Goal: Task Accomplishment & Management: Use online tool/utility

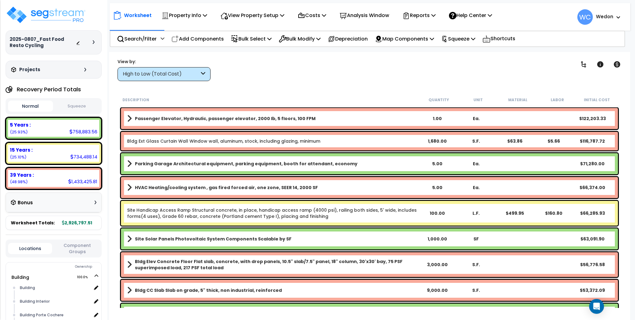
click at [250, 143] on link "Bldg Ext Glass Curtain Wall Window wall, aluminum, stock, including glazing, mi…" at bounding box center [223, 141] width 193 height 6
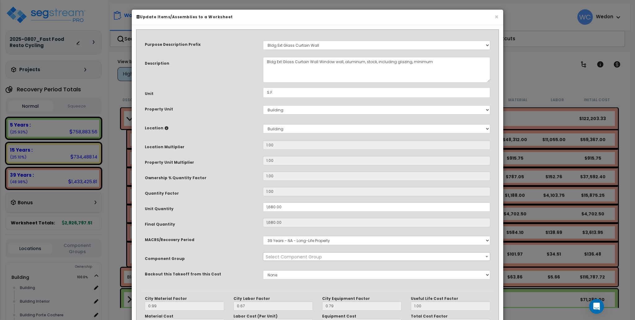
select select "11615"
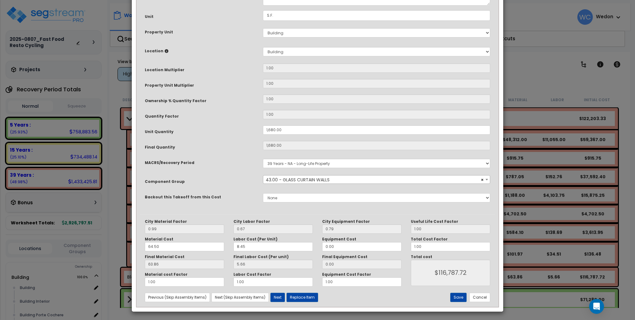
scroll to position [78, 0]
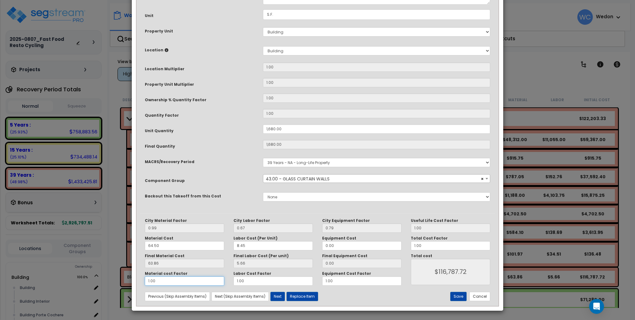
click at [189, 284] on input "1.00" at bounding box center [184, 281] width 79 height 9
click at [190, 283] on input "1.00" at bounding box center [184, 281] width 79 height 9
type input "63.85"
type input "1"
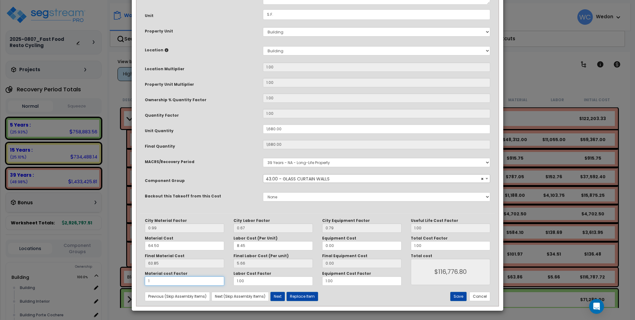
type input "$116,776.80"
type input "1."
type input "$116,776.80"
type input "1.1"
type input "$127,512.00"
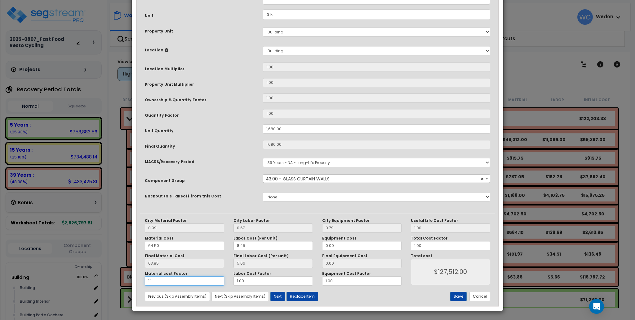
type input "1.1"
type input "$127,512.00"
drag, startPoint x: 249, startPoint y: 282, endPoint x: 213, endPoint y: 276, distance: 36.5
click at [213, 276] on div "Material cost Factor 1.1 Labor Cost Factor 1.00 Equipment Cost Factor 1.00" at bounding box center [273, 279] width 266 height 15
type input "1"
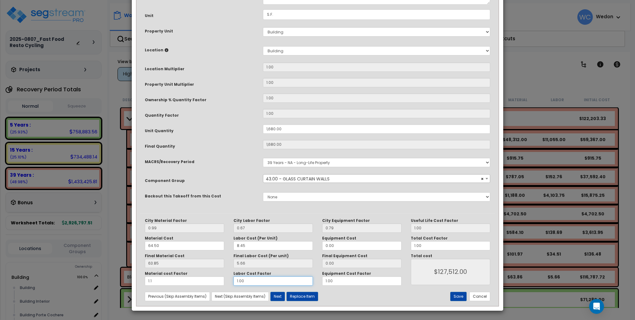
type input "$127,512.00"
type input "1."
type input "$127,512.00"
type input "1.1"
type input "$128,452.80"
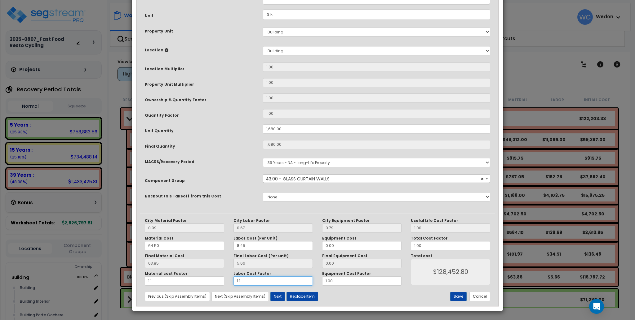
type input "1.1"
type input "$128,452.80"
drag, startPoint x: 329, startPoint y: 282, endPoint x: 284, endPoint y: 279, distance: 45.7
click at [286, 280] on div "Material cost Factor 1.1 Labor Cost Factor 1.1 Equipment Cost Factor 1.00" at bounding box center [273, 279] width 266 height 15
type input "1"
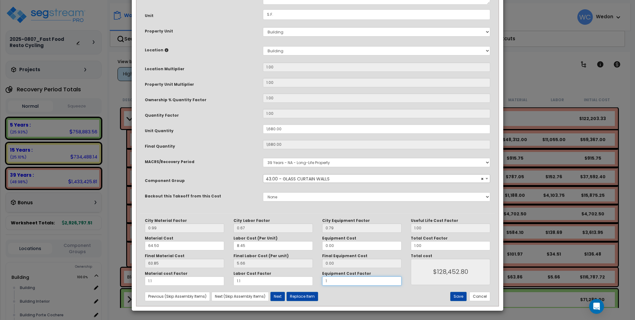
type input "$128,452.80"
type input "1."
type input "$128,452.80"
type input "1.1"
type input "$128,452.80"
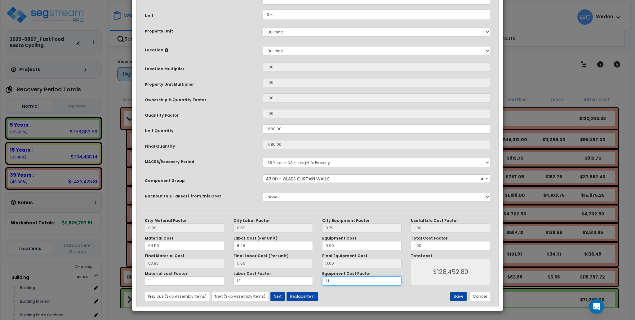
type input "1.1"
type input "$128,452.80"
click at [460, 295] on button "Save" at bounding box center [458, 296] width 16 height 9
type input "1680.00"
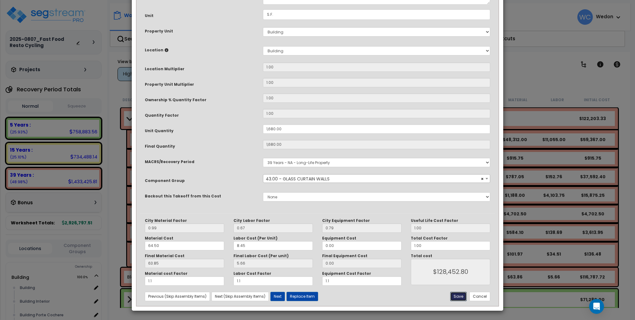
type input "1.10"
type input "128452.80"
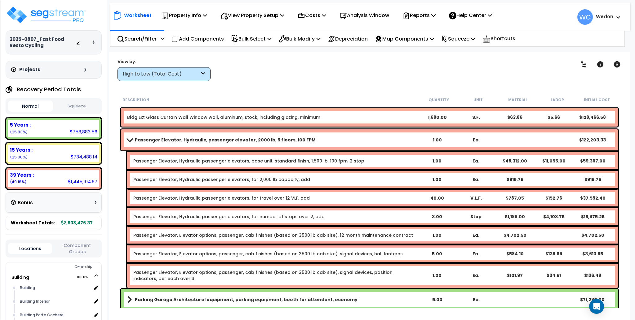
click at [272, 130] on div "Passenger Elevator, Hydraulic, passenger elevator, 2000 lb, 5 floors, 100 FPM 1…" at bounding box center [369, 140] width 497 height 21
click at [187, 135] on div "Passenger Elevator, Hydraulic, passenger elevator, 2000 lb, 5 floors, 100 FPM 1…" at bounding box center [369, 140] width 497 height 21
drag, startPoint x: 105, startPoint y: 140, endPoint x: 109, endPoint y: 143, distance: 4.7
click at [107, 141] on div "2025-0807_Fast Food Resto Cycling Depreciable Tax Basis : $1,000,000.00 Placed-…" at bounding box center [53, 160] width 107 height 320
click at [147, 139] on b "Passenger Elevator, Hydraulic, passenger elevator, 2000 lb, 5 floors, 100 FPM" at bounding box center [225, 140] width 181 height 6
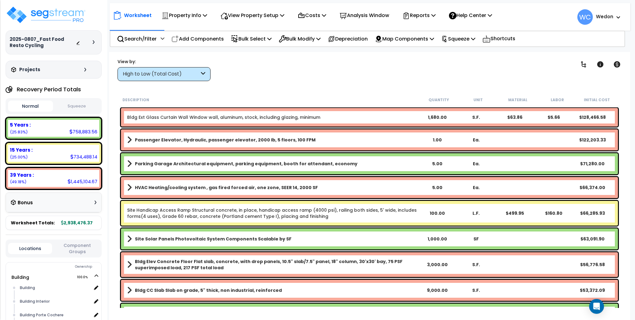
click at [159, 116] on link "Bldg Ext Glass Curtain Wall Window wall, aluminum, stock, including glazing, mi…" at bounding box center [223, 117] width 193 height 6
click at [275, 239] on b "Site Solar Panels Photovoltaic System Components Scalable by SF" at bounding box center [213, 239] width 157 height 6
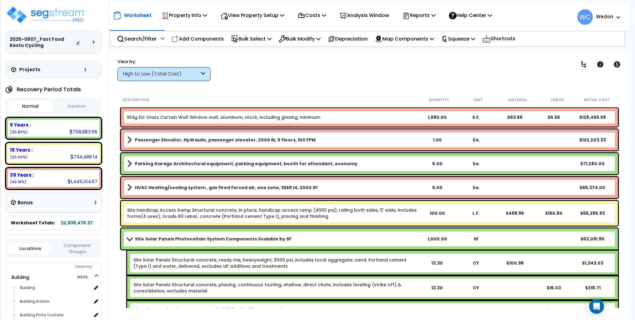
click at [226, 237] on b "Site Solar Panels Photovoltaic System Components Scalable by SF" at bounding box center [213, 239] width 157 height 6
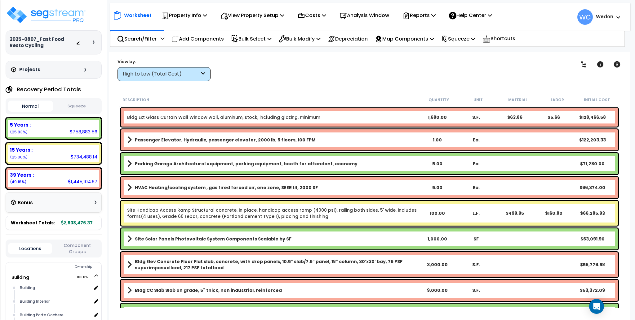
click at [212, 241] on b "Site Solar Panels Photovoltaic System Components Scalable by SF" at bounding box center [213, 239] width 157 height 6
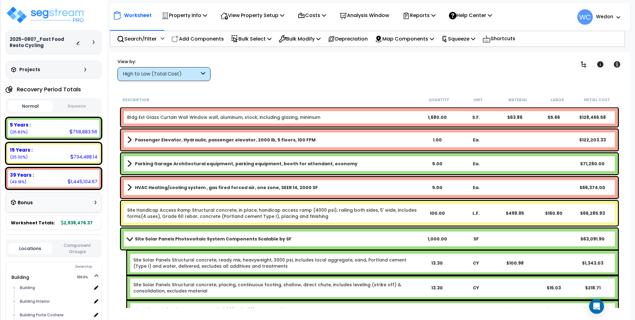
click at [153, 240] on b "Site Solar Panels Photovoltaic System Components Scalable by SF" at bounding box center [213, 239] width 157 height 6
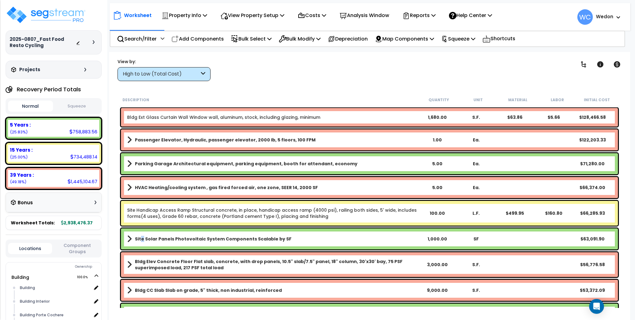
drag, startPoint x: 152, startPoint y: 240, endPoint x: 141, endPoint y: 238, distance: 11.0
click at [141, 238] on b "Site Solar Panels Photovoltaic System Components Scalable by SF" at bounding box center [213, 239] width 157 height 6
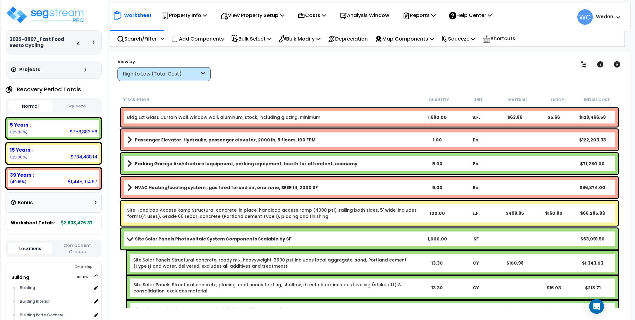
click at [161, 237] on b "Site Solar Panels Photovoltaic System Components Scalable by SF" at bounding box center [213, 239] width 157 height 6
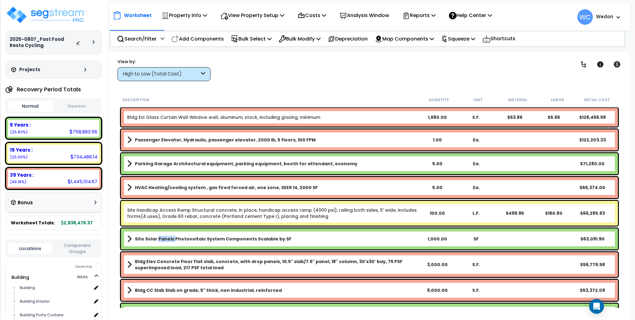
click at [161, 237] on b "Site Solar Panels Photovoltaic System Components Scalable by SF" at bounding box center [213, 239] width 157 height 6
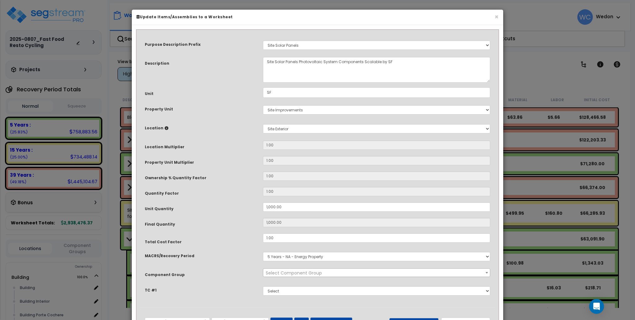
scroll to position [0, 0]
select select "29420"
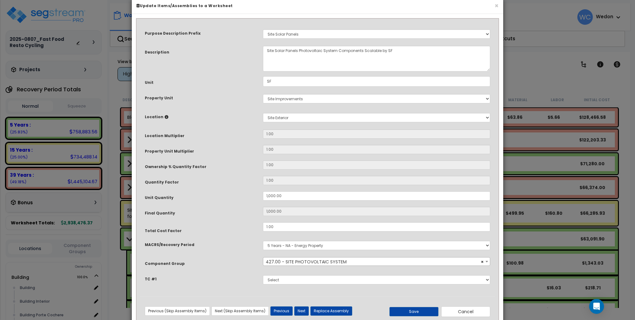
scroll to position [27, 0]
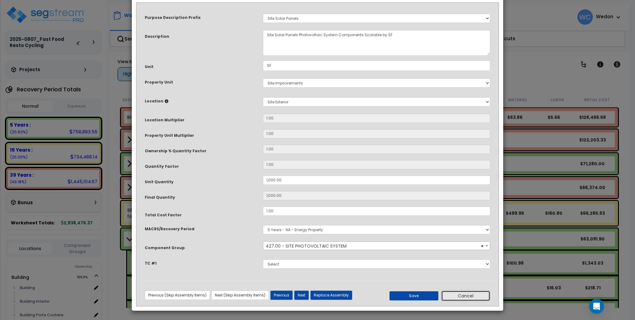
click at [463, 295] on button "Cancel" at bounding box center [465, 296] width 49 height 11
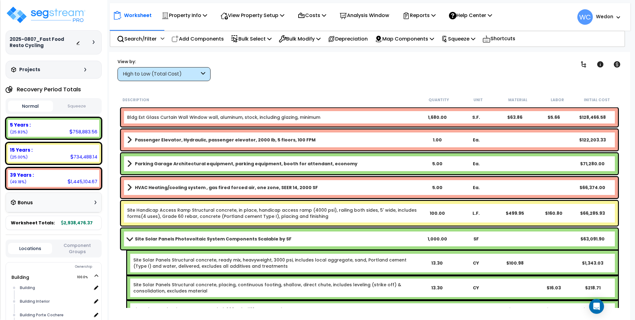
click at [141, 238] on b "Site Solar Panels Photovoltaic System Components Scalable by SF" at bounding box center [213, 239] width 157 height 6
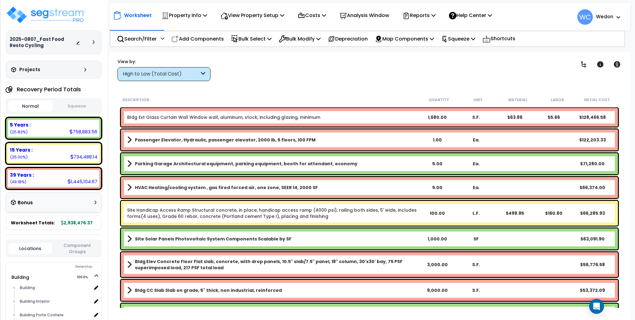
click at [298, 211] on link "Site Handicap Access Ramp Structural concrete, in place, handicap access ramp (…" at bounding box center [272, 213] width 291 height 12
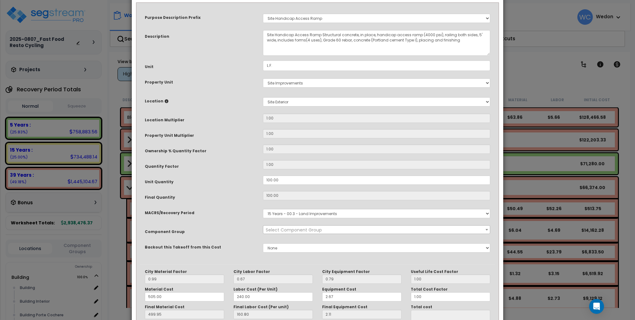
scroll to position [0, 0]
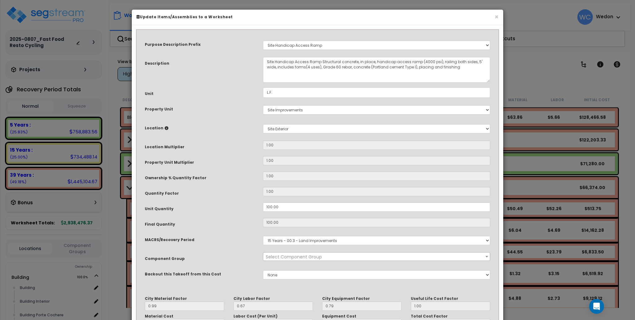
select select "26921"
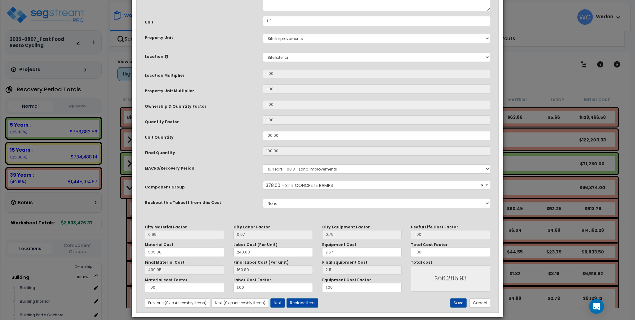
scroll to position [78, 0]
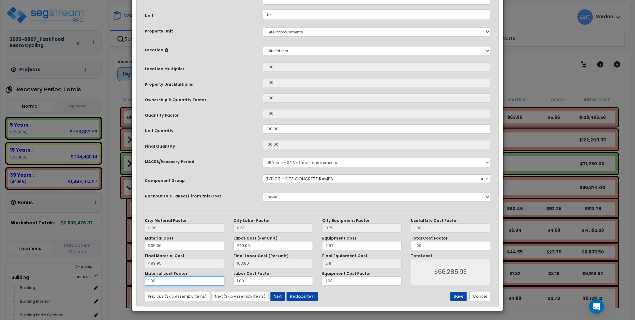
drag, startPoint x: 189, startPoint y: 282, endPoint x: 103, endPoint y: 281, distance: 85.9
click at [87, 281] on div "× Update Items/Assemblies to a Worksheet Purpose Description Prefix Select A Ne…" at bounding box center [317, 160] width 635 height 320
type input "1"
type input "$66,286.00"
type input "1."
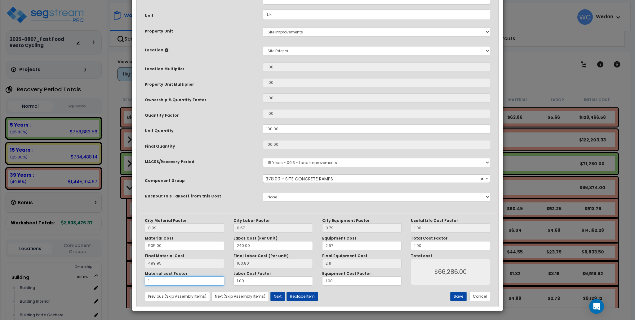
type input "$66,286.00"
type input "1.1"
type input "$71,286.00"
type input "1.1"
type input "$71,286.00"
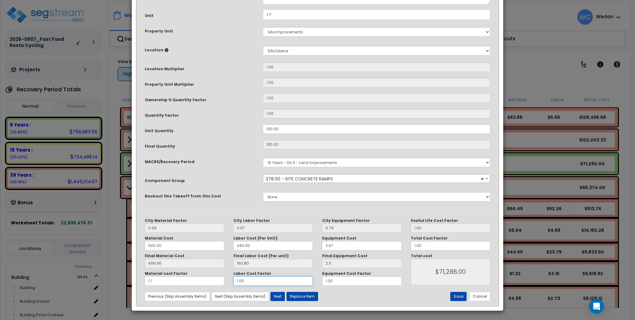
drag, startPoint x: 246, startPoint y: 283, endPoint x: 219, endPoint y: 282, distance: 27.6
click at [219, 282] on div "Material cost Factor 1.1 Labor Cost Factor 1.00 Equipment Cost Factor 1.00" at bounding box center [273, 279] width 266 height 15
type input "1"
type input "$71,286.00"
type input "1."
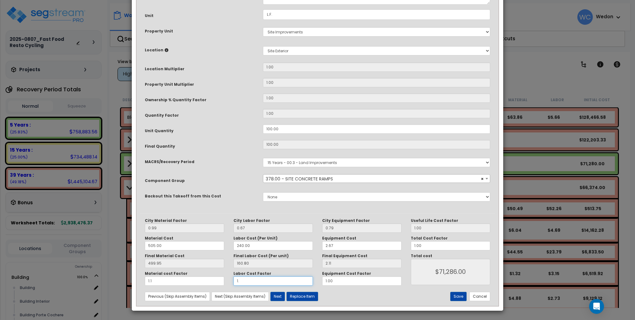
type input "$71,286.00"
type input "1.1"
type input "$72,894.00"
type input "1.1"
type input "$72,894.00"
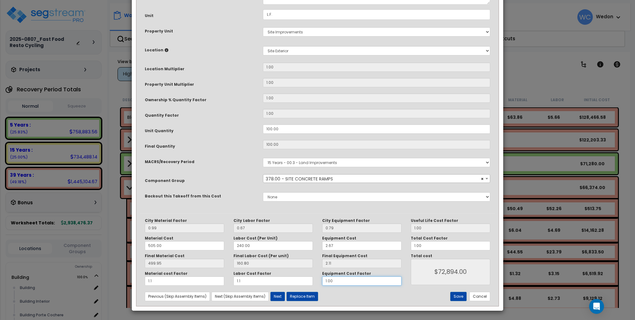
drag, startPoint x: 316, startPoint y: 279, endPoint x: 309, endPoint y: 278, distance: 7.1
click at [309, 278] on div "Material cost Factor 1.1 Labor Cost Factor 1.1 Equipment Cost Factor 1.00" at bounding box center [273, 279] width 266 height 15
type input "1"
type input "$72,894.00"
type input "1."
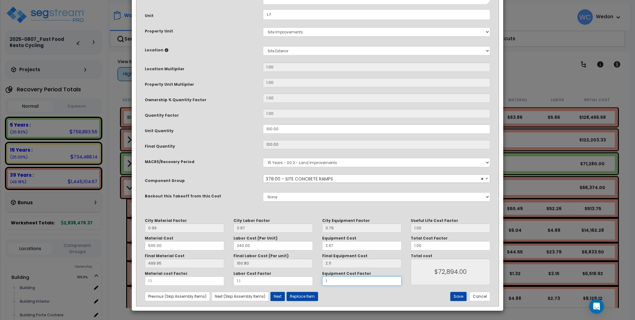
type input "$72,894.00"
type input "1.1"
type input "$72,915.00"
type input "1.1"
type input "$72,915.00"
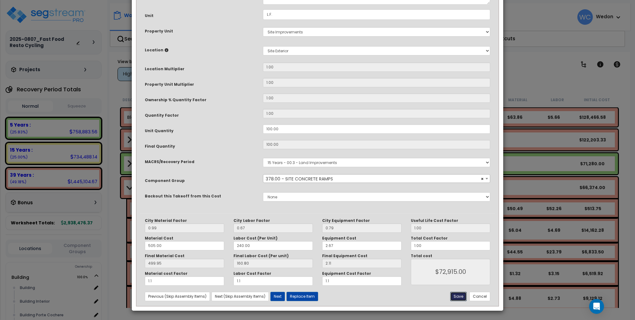
click at [457, 298] on button "Save" at bounding box center [458, 296] width 16 height 9
type input "1.10"
type input "72915.00"
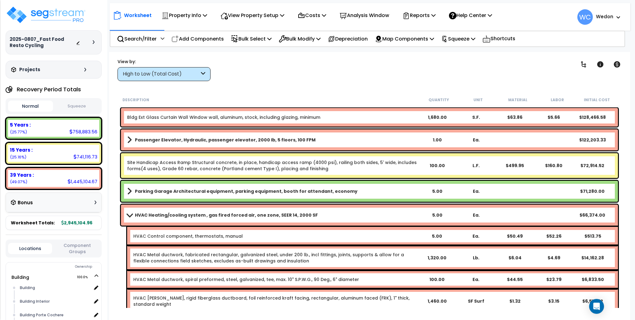
click at [329, 164] on link "Site Handicap Access Ramp Structural concrete, in place, handicap access ramp (…" at bounding box center [272, 166] width 291 height 12
click at [275, 86] on div "Worksheet Property Info Property Setup Add Property Unit Template property Clon…" at bounding box center [369, 212] width 520 height 320
click at [229, 166] on link "Site Handicap Access Ramp Structural concrete, in place, handicap access ramp (…" at bounding box center [272, 166] width 291 height 12
click at [148, 36] on p "Search/Filter" at bounding box center [137, 39] width 40 height 8
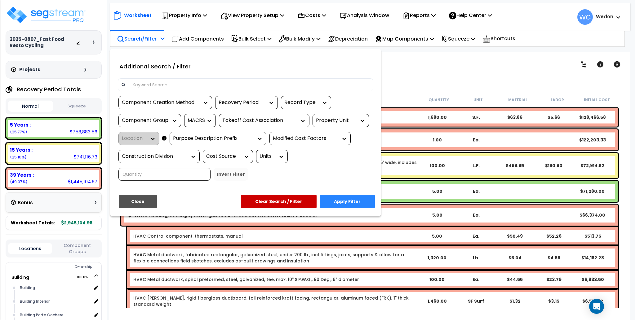
click at [139, 38] on div at bounding box center [317, 160] width 635 height 320
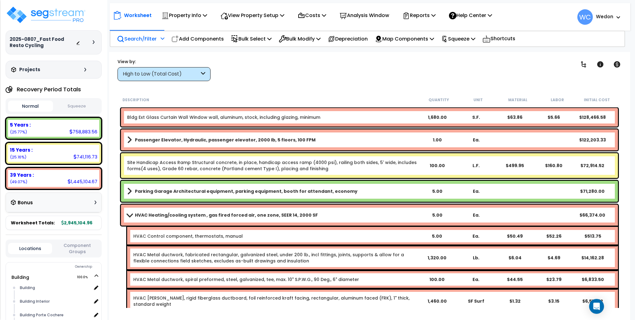
click at [152, 36] on p "Search/Filter" at bounding box center [137, 39] width 40 height 8
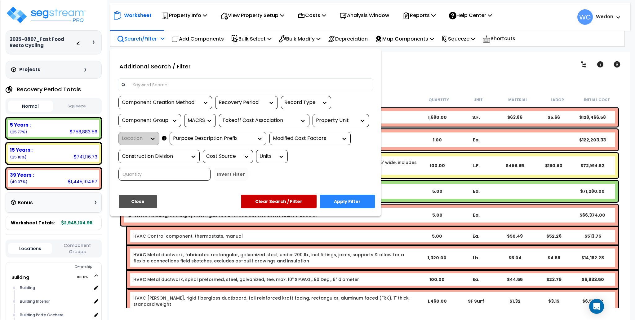
click at [152, 36] on div at bounding box center [317, 160] width 635 height 320
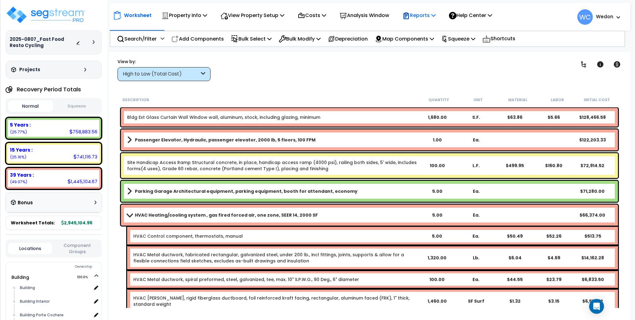
click at [425, 13] on p "Reports" at bounding box center [418, 15] width 33 height 8
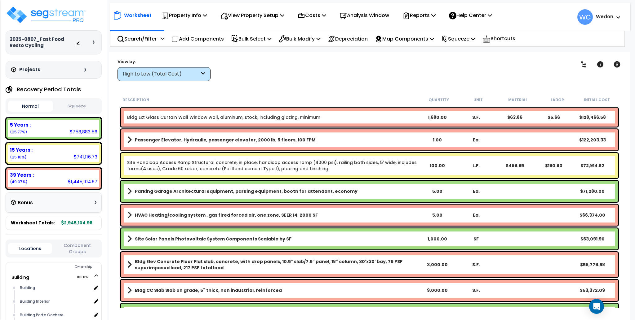
click at [611, 15] on b "Wedon" at bounding box center [604, 16] width 17 height 7
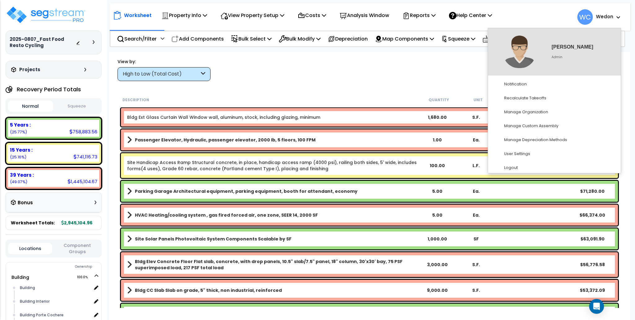
drag, startPoint x: 612, startPoint y: 15, endPoint x: 507, endPoint y: 16, distance: 104.8
click at [612, 15] on b "Wedon" at bounding box center [604, 16] width 17 height 7
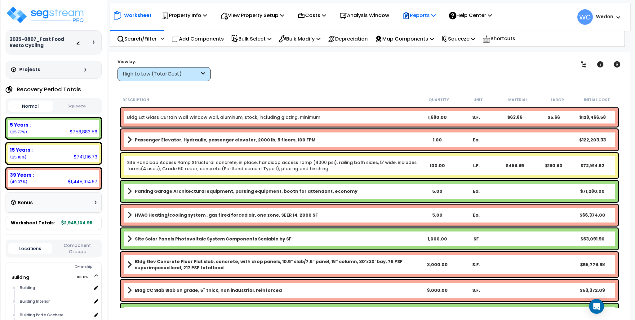
click at [430, 16] on p "Reports" at bounding box center [418, 15] width 33 height 8
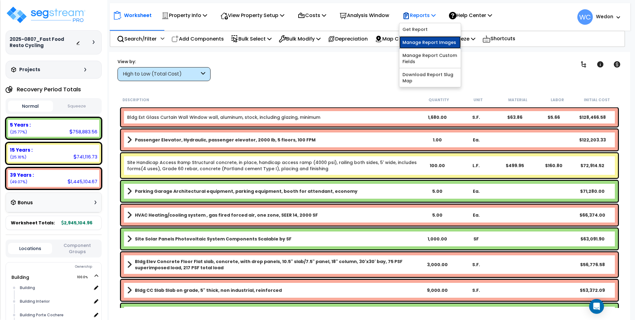
click at [428, 41] on link "Manage Report Images" at bounding box center [429, 42] width 61 height 12
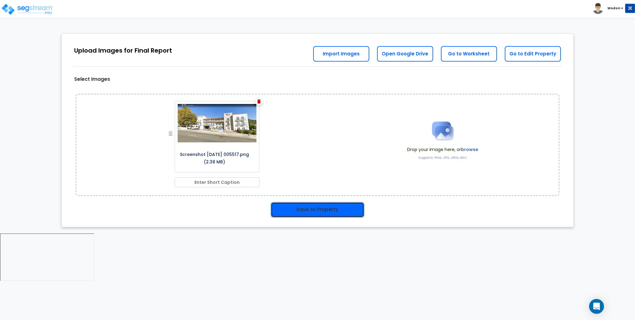
click at [314, 210] on button "Save to Property" at bounding box center [318, 209] width 94 height 15
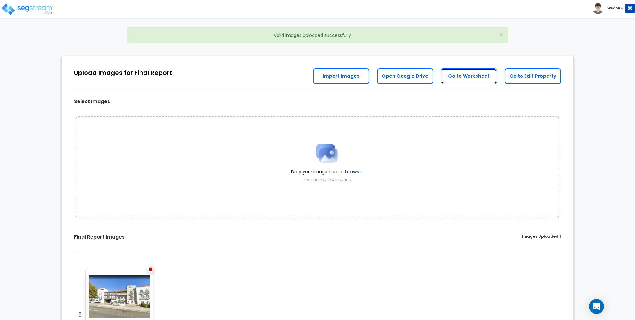
click at [487, 76] on link "Go to Worksheet" at bounding box center [469, 75] width 56 height 15
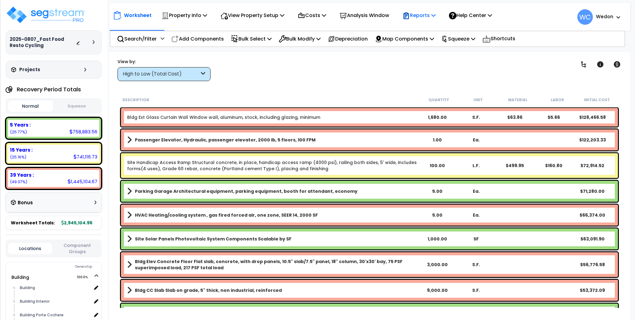
click at [432, 16] on p "Reports" at bounding box center [418, 15] width 33 height 8
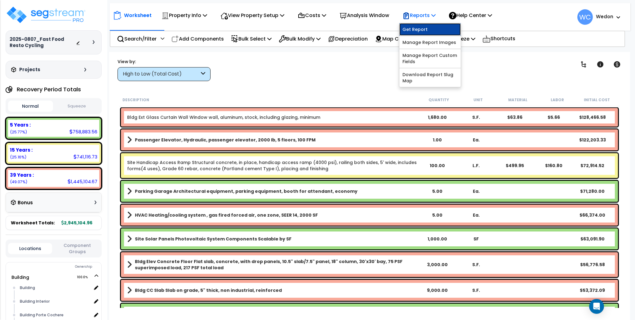
click at [430, 29] on link "Get Report" at bounding box center [429, 29] width 61 height 12
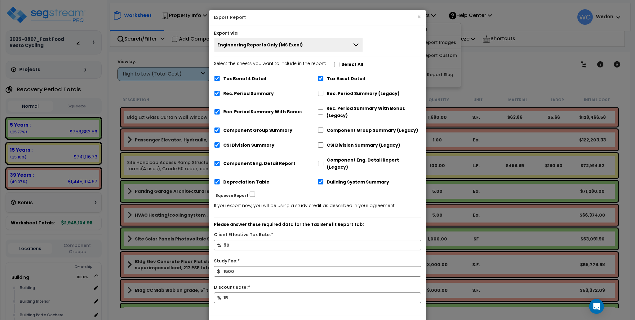
click at [329, 48] on button "Engineering Reports Only (MS Excel)" at bounding box center [288, 45] width 149 height 14
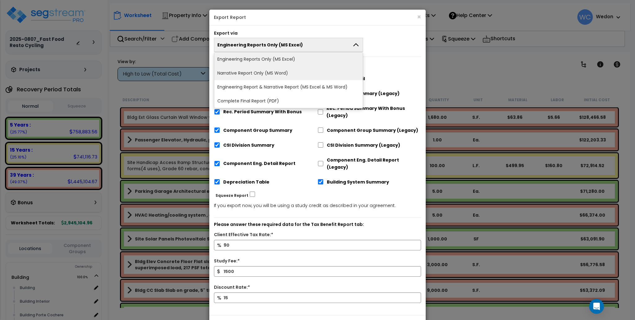
click at [283, 74] on li "Narrative Report Only (MS Word)" at bounding box center [288, 73] width 148 height 14
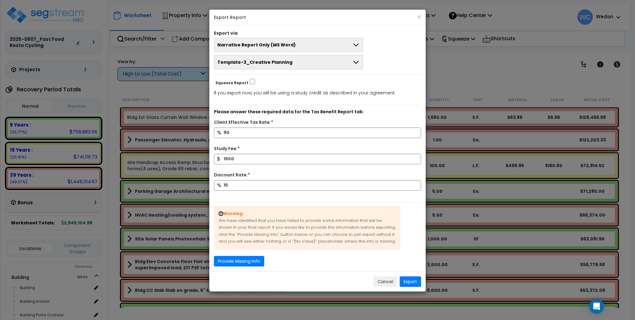
click at [336, 64] on button "Template-3_Creative Planning" at bounding box center [288, 62] width 149 height 14
click at [408, 280] on button "Export" at bounding box center [410, 282] width 21 height 11
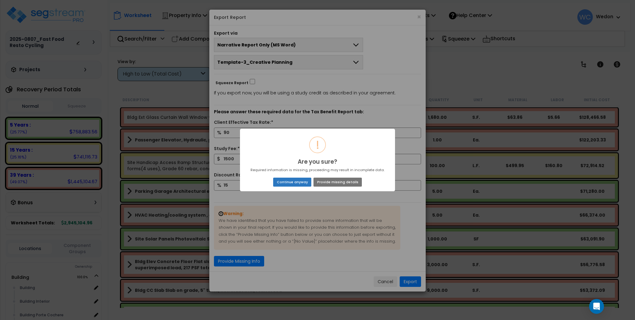
click at [294, 182] on button "Continue anyway" at bounding box center [292, 182] width 38 height 9
